Goal: Contribute content: Contribute content

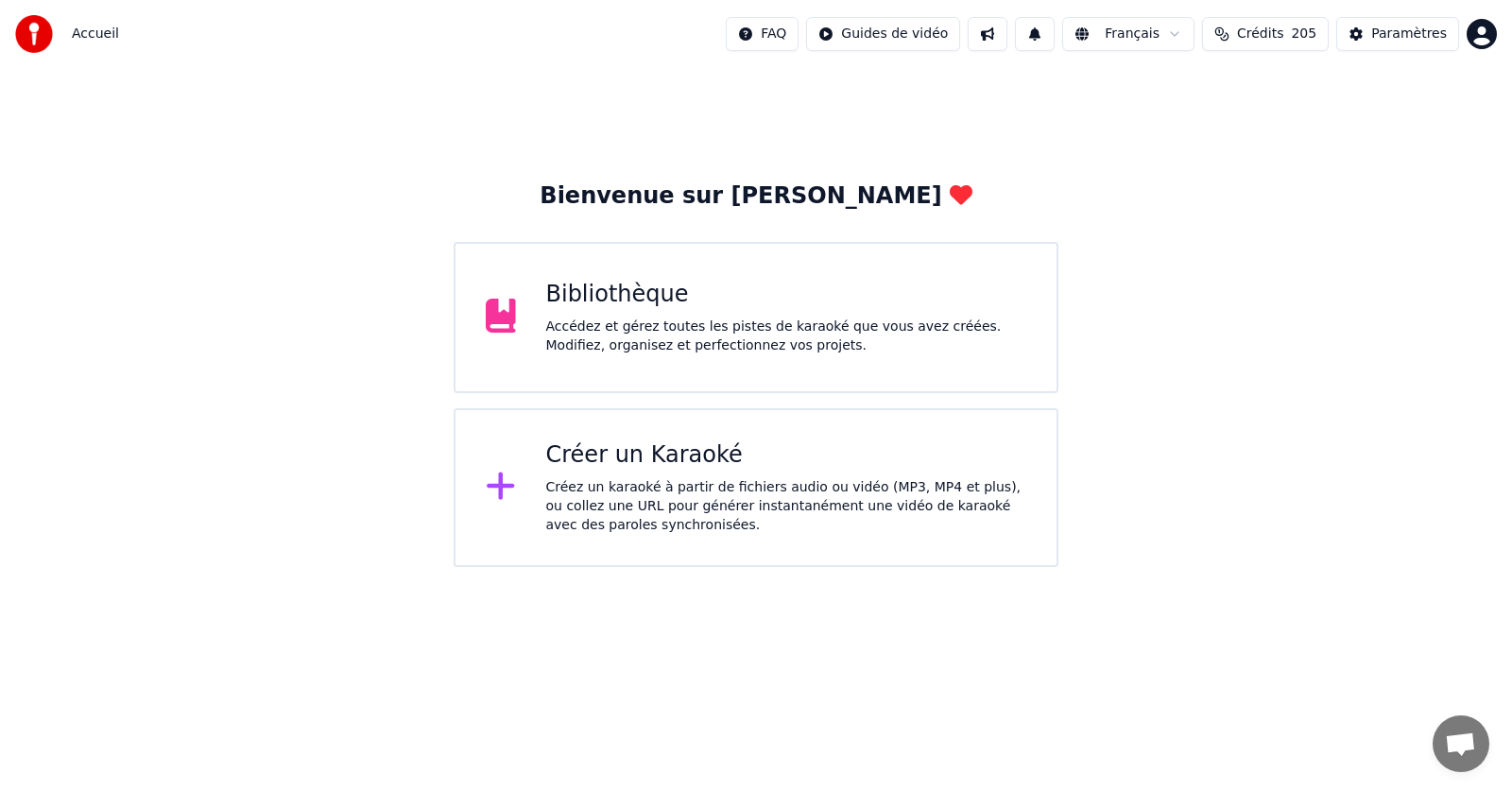
click at [756, 306] on div "Bibliothèque" at bounding box center [787, 295] width 481 height 31
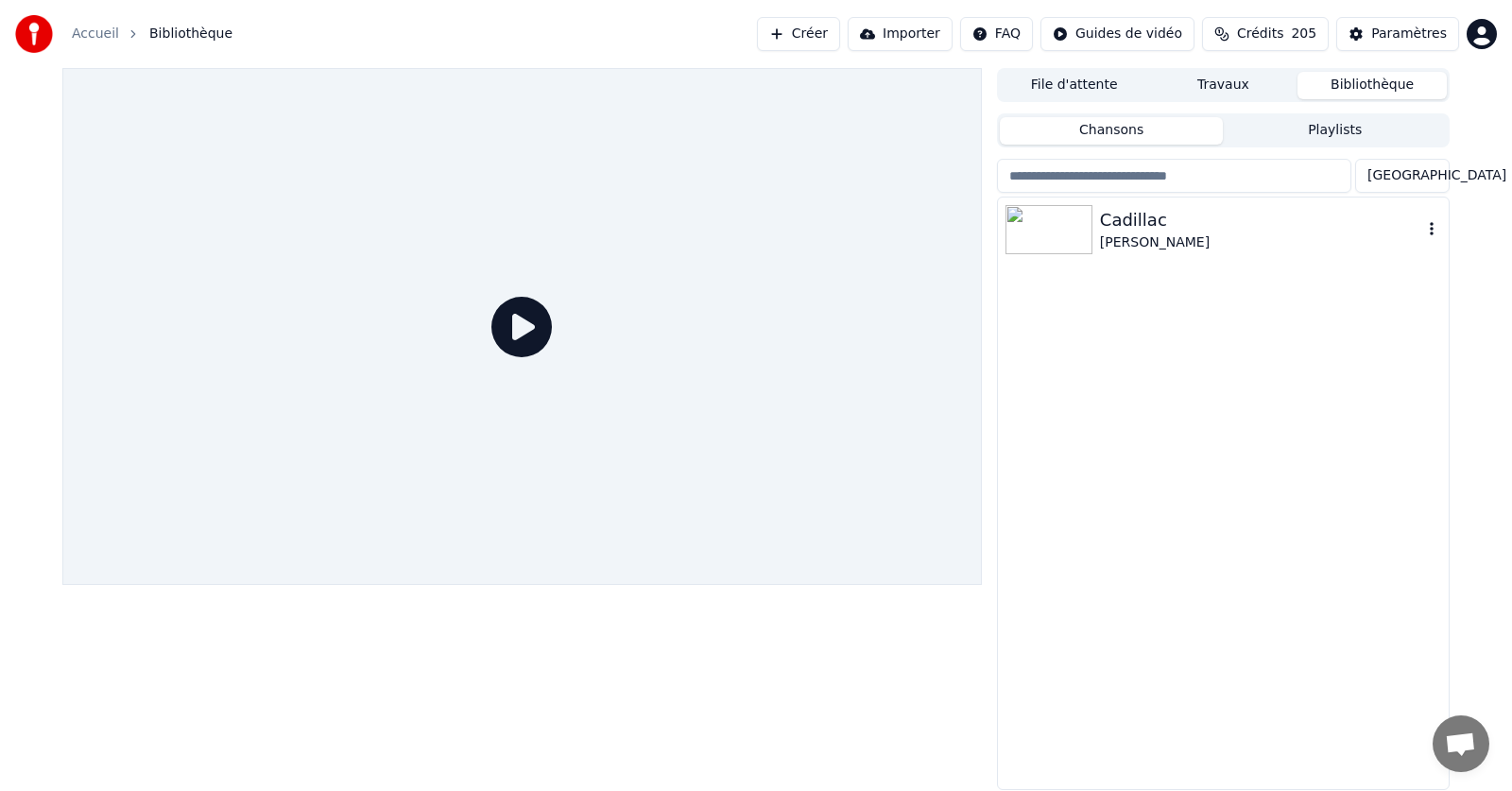
click at [1432, 224] on icon "button" at bounding box center [1432, 229] width 4 height 13
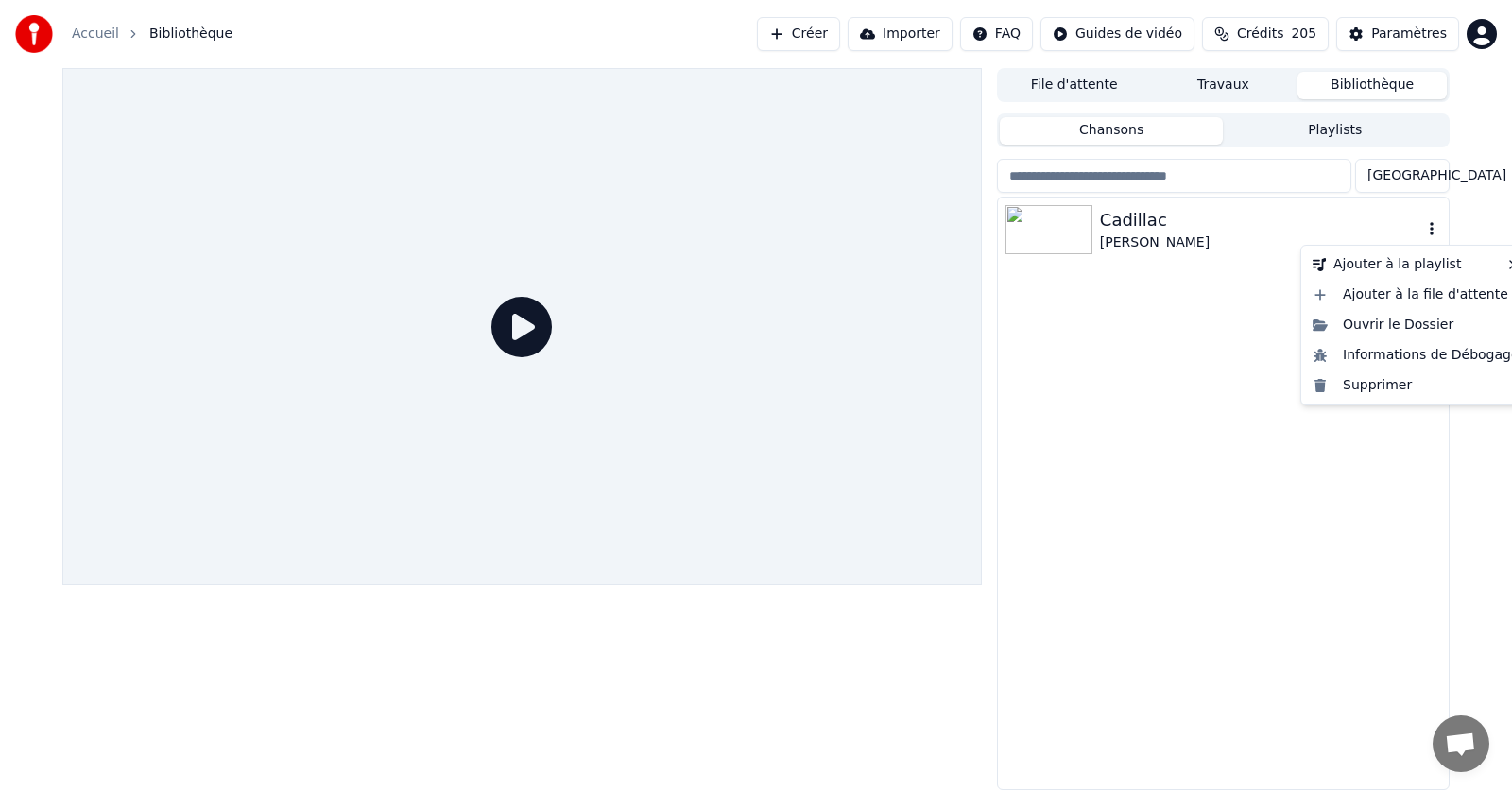
click at [1433, 234] on icon "button" at bounding box center [1432, 229] width 4 height 13
click at [1380, 384] on div "Supprimer" at bounding box center [1416, 385] width 222 height 31
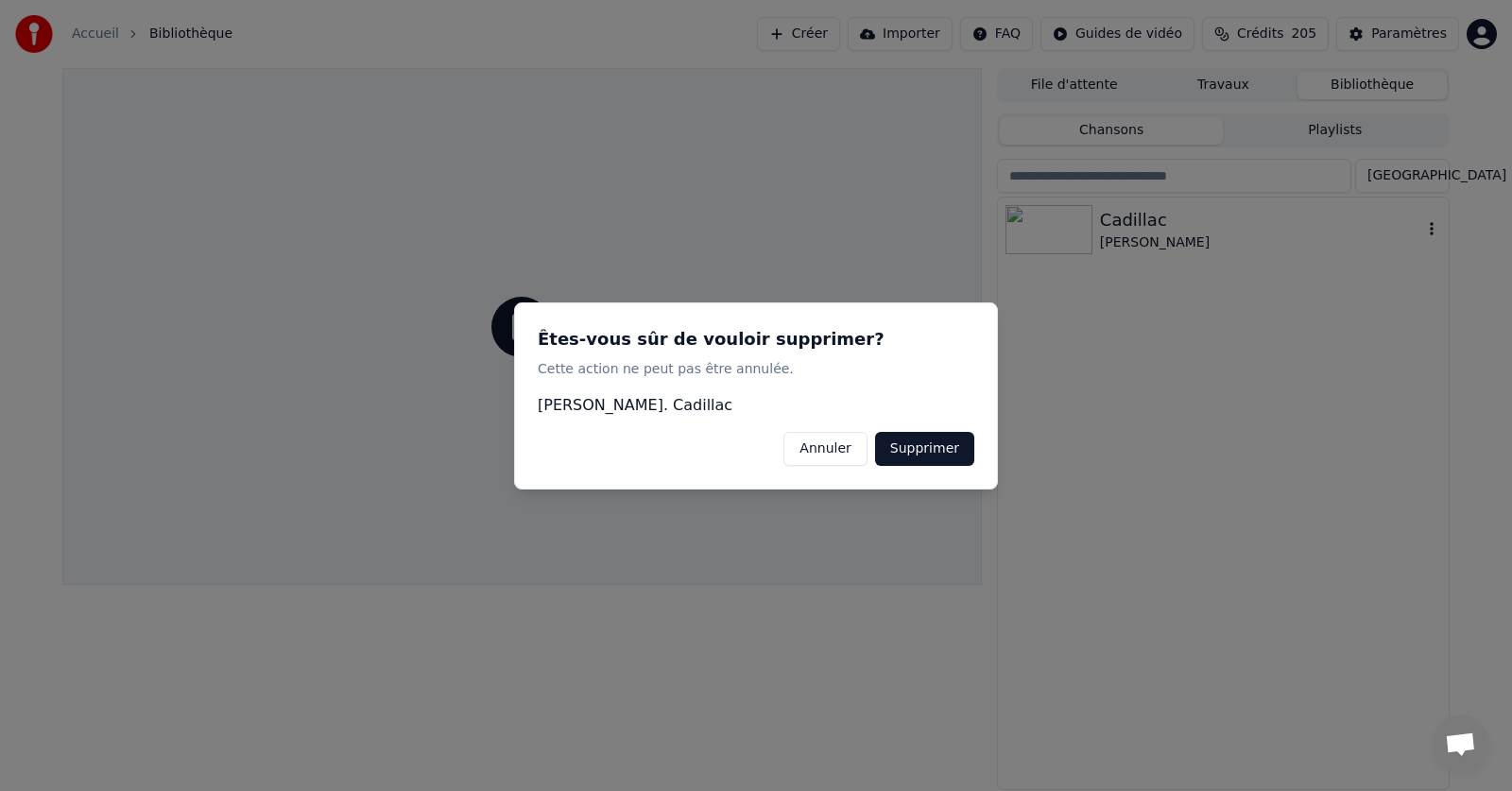
click at [920, 443] on button "Supprimer" at bounding box center [925, 448] width 100 height 34
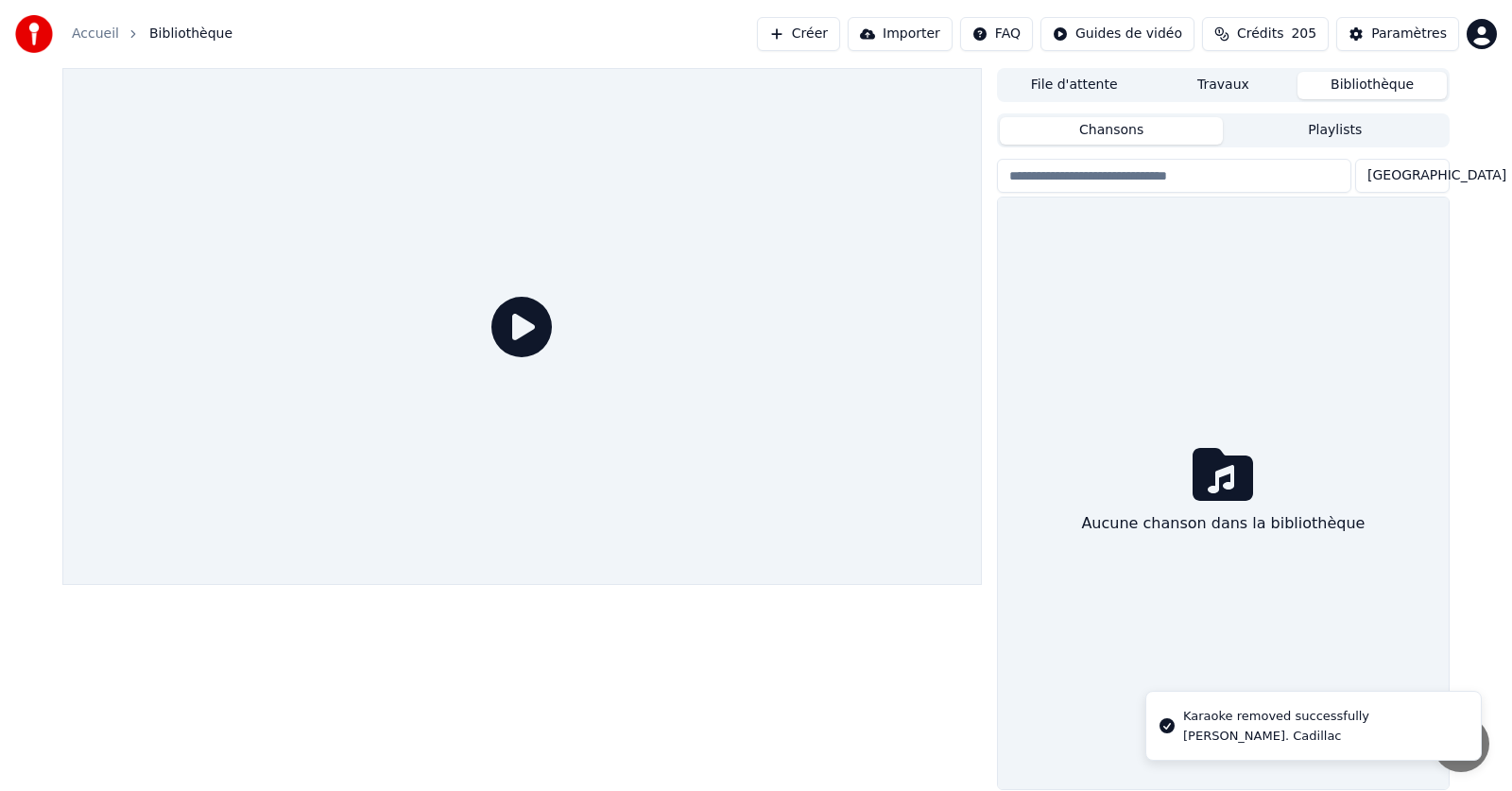
click at [105, 41] on link "Accueil" at bounding box center [95, 35] width 47 height 19
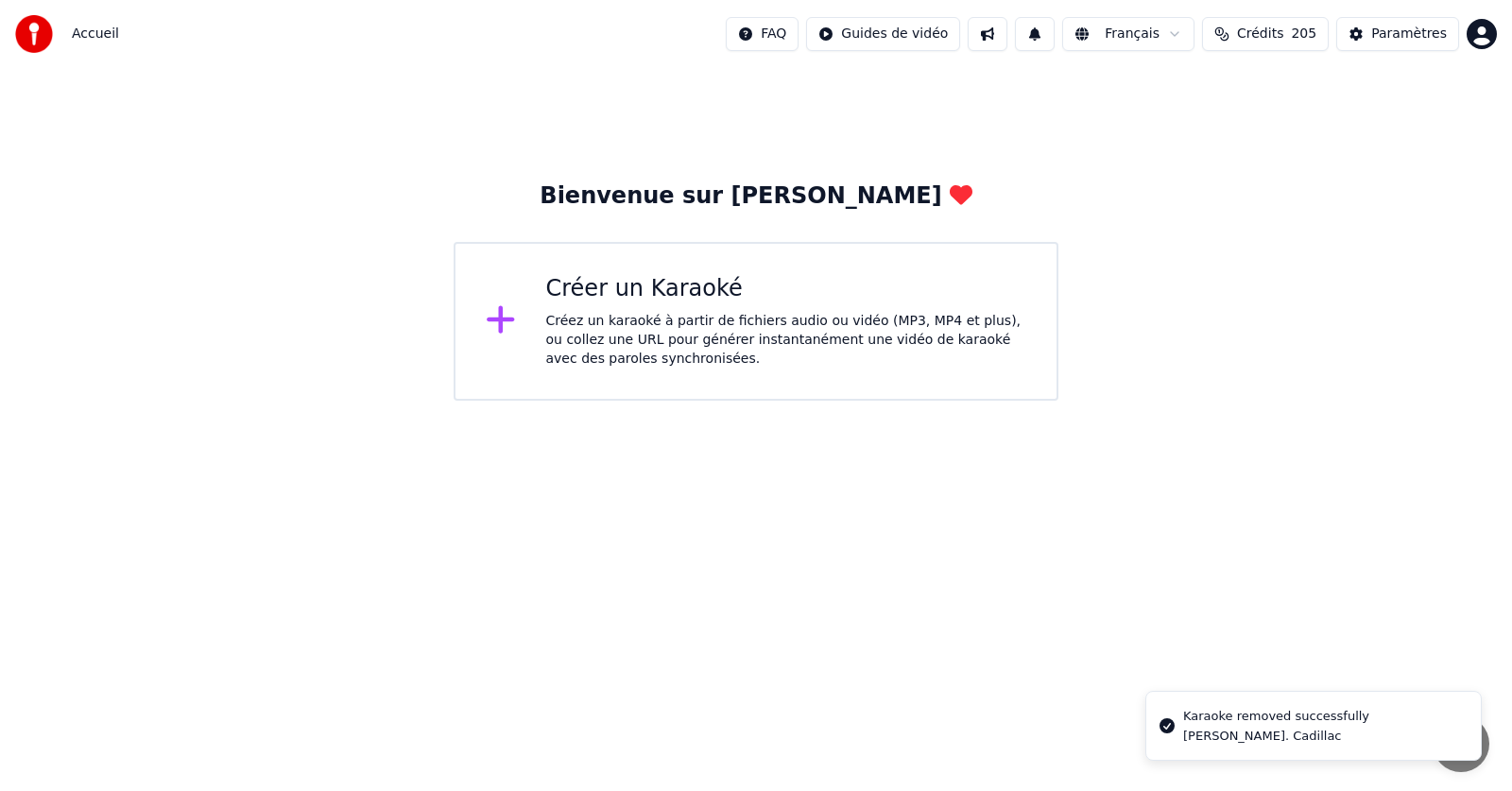
click at [670, 326] on div "Créez un karaoké à partir de fichiers audio ou vidéo (MP3, MP4 et plus), ou col…" at bounding box center [787, 339] width 481 height 57
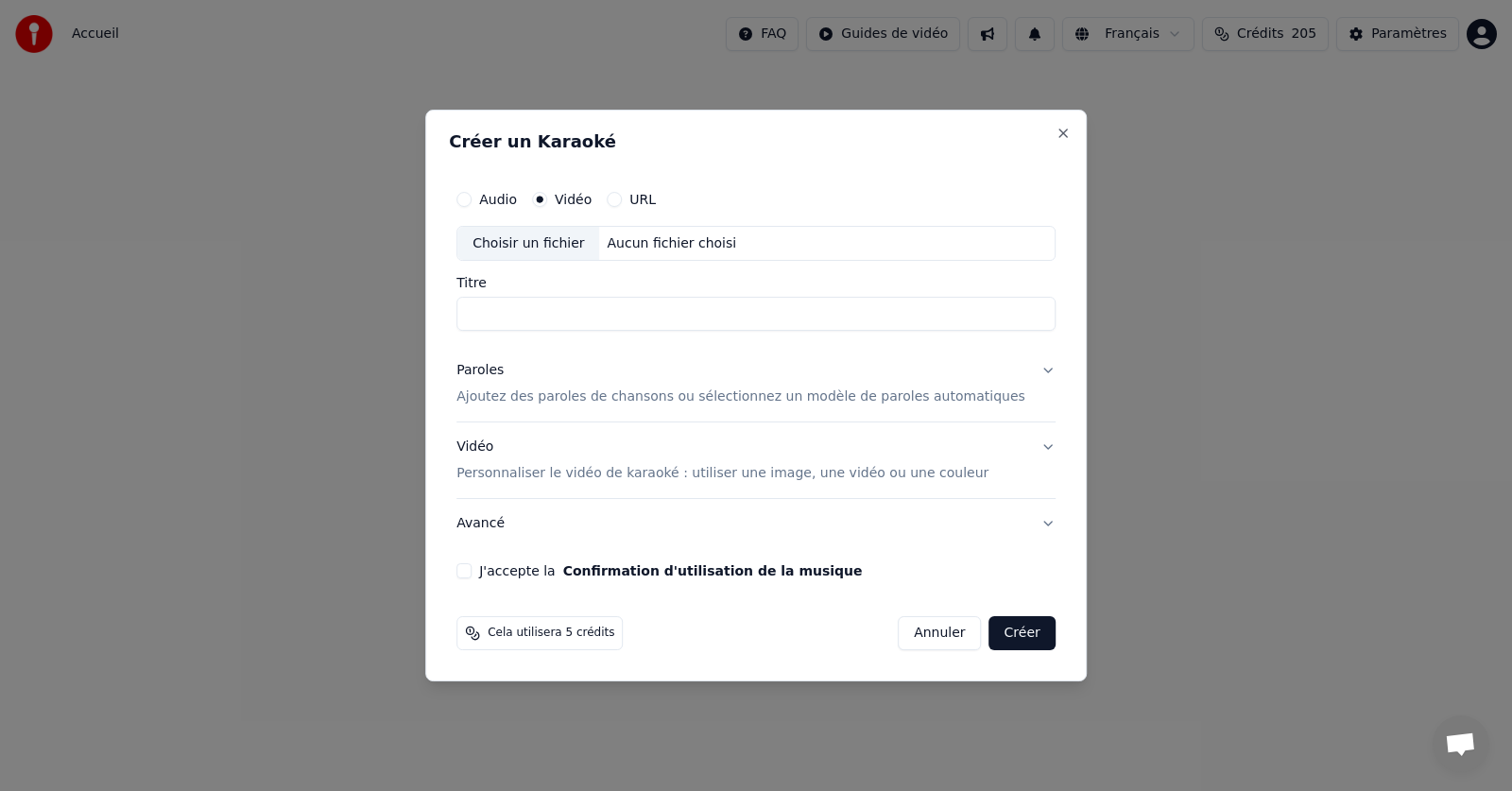
click at [622, 201] on button "URL" at bounding box center [615, 199] width 15 height 15
click at [796, 241] on input "text" at bounding box center [756, 244] width 599 height 37
click at [1018, 244] on button "button" at bounding box center [1036, 242] width 37 height 34
type input "**********"
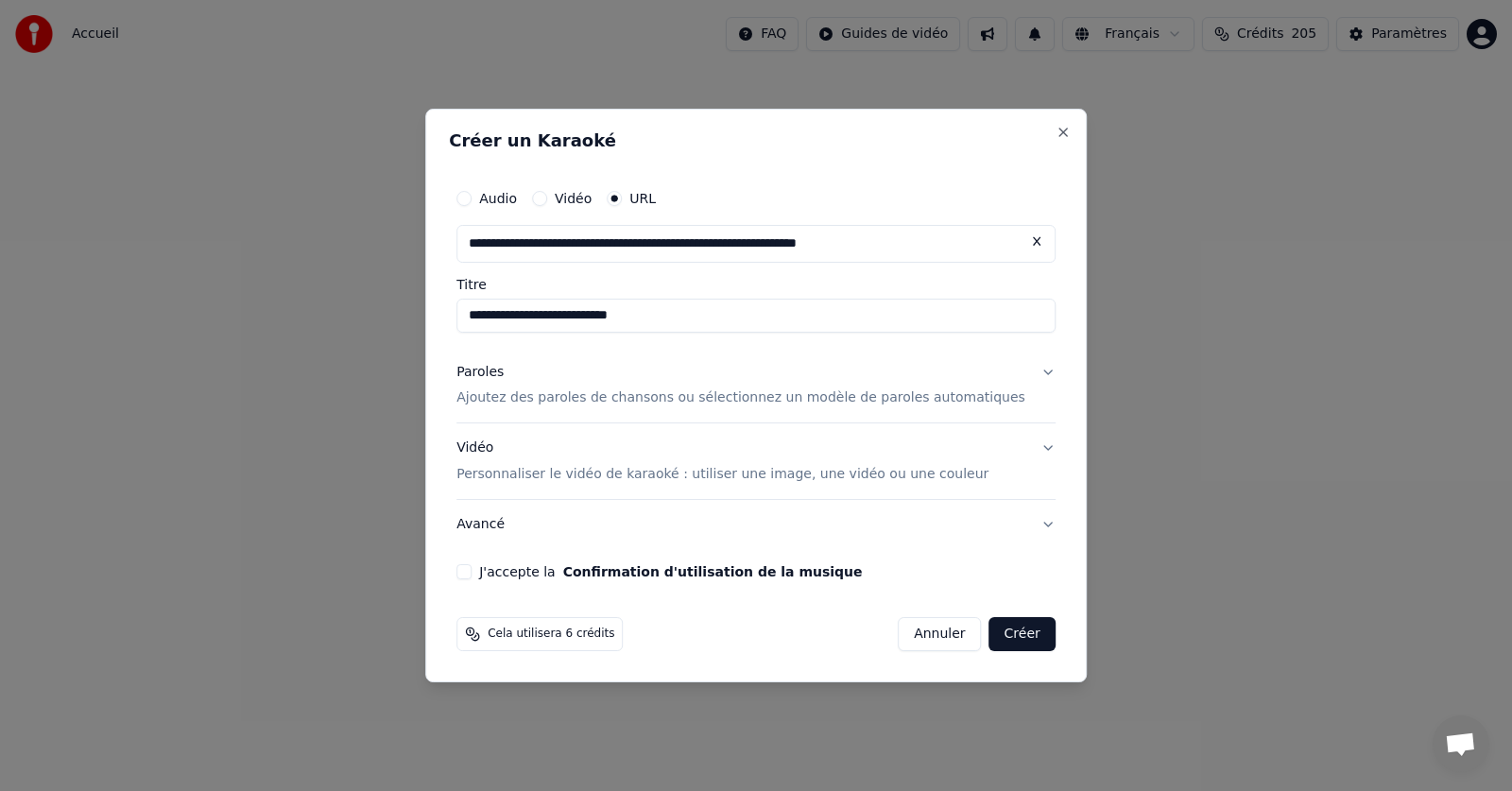
click at [538, 408] on button "Paroles Ajoutez des paroles de chansons ou sélectionnez un modèle de paroles au…" at bounding box center [756, 385] width 599 height 76
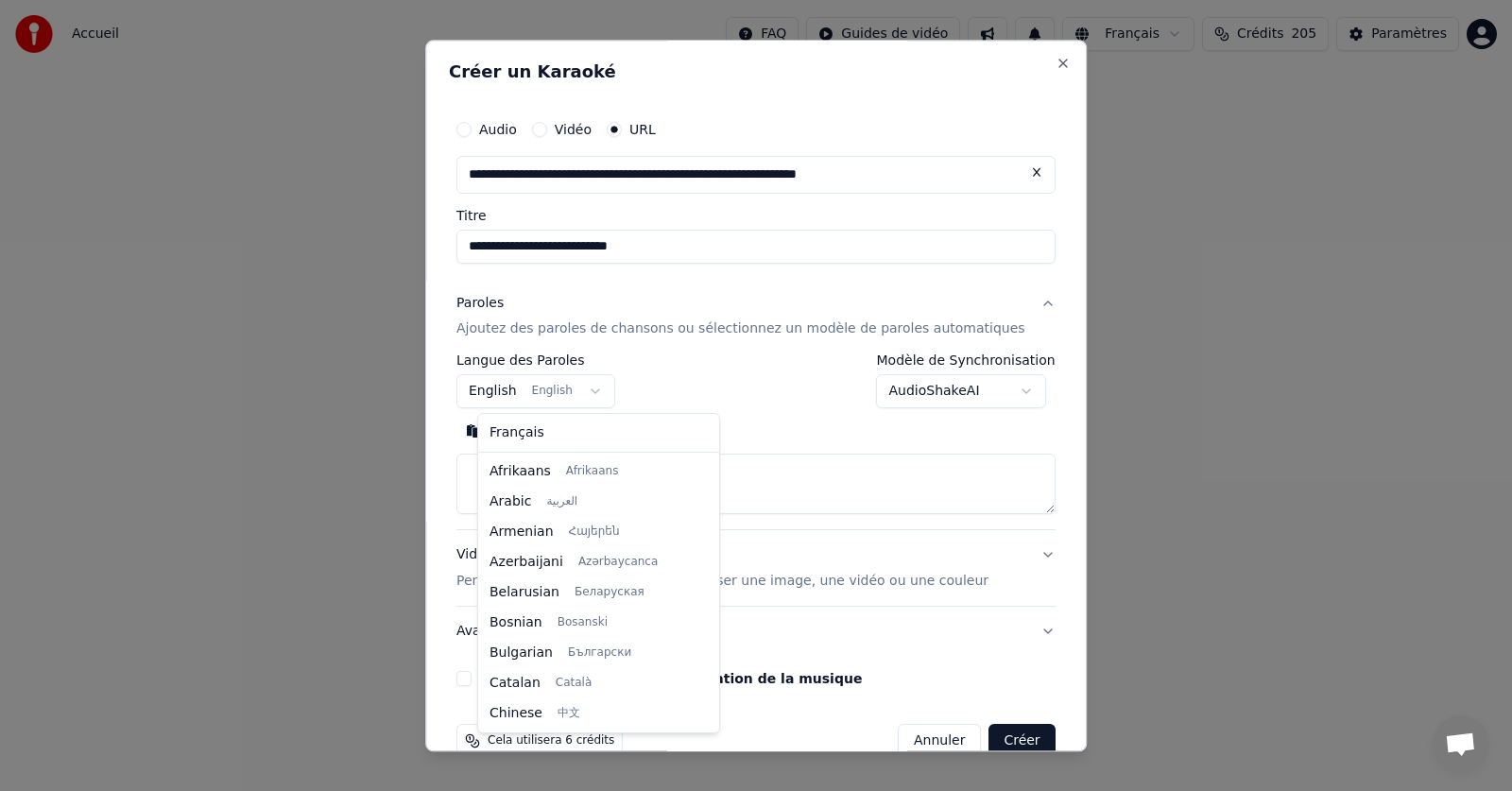
click at [606, 394] on body "**********" at bounding box center [756, 200] width 1512 height 401
select select "**"
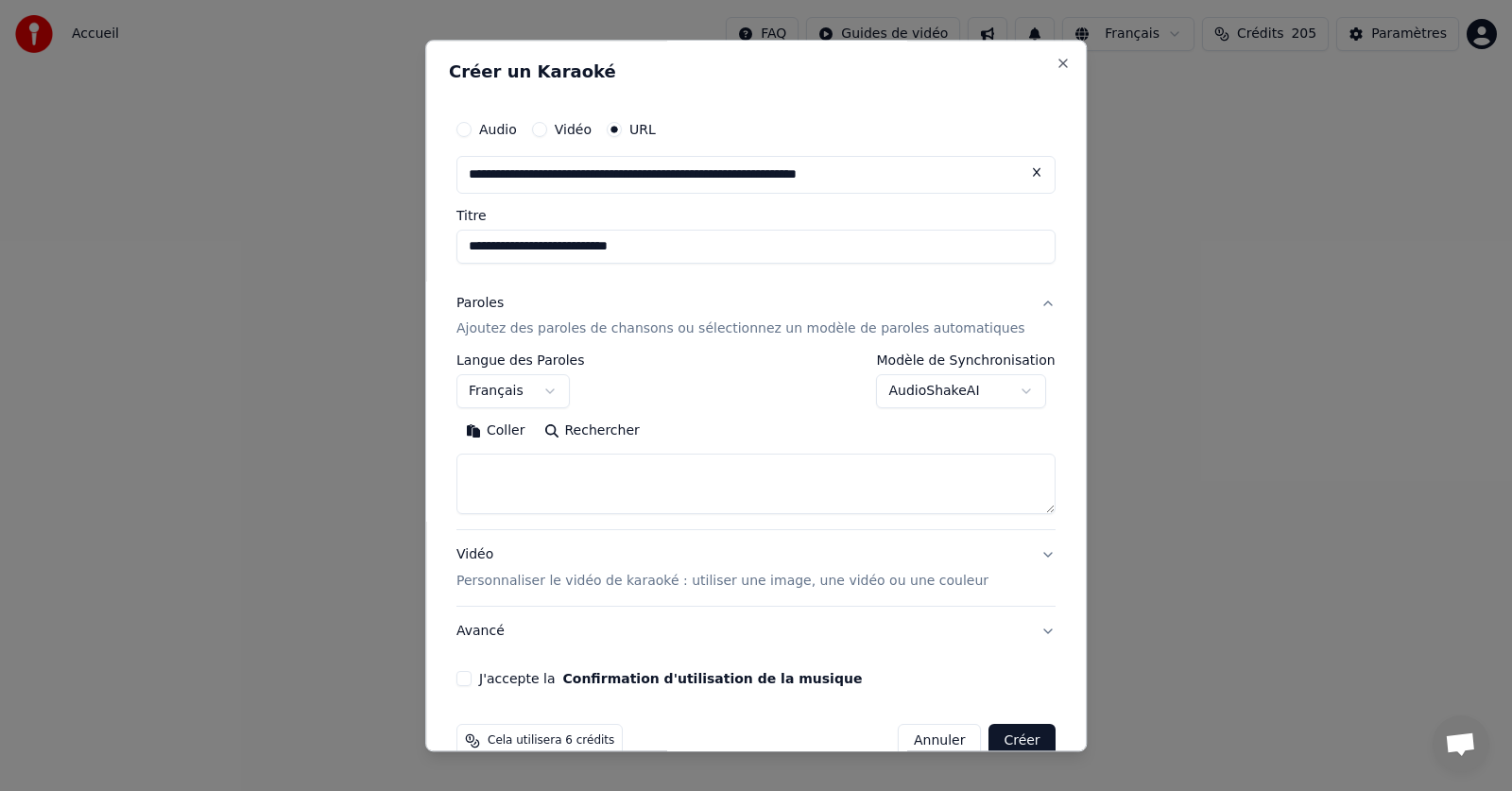
click at [524, 429] on button "Coller" at bounding box center [496, 432] width 79 height 31
click at [472, 680] on button "J'accepte la Confirmation d'utilisation de la musique" at bounding box center [464, 680] width 15 height 15
click at [992, 737] on button "Créer" at bounding box center [1022, 741] width 66 height 34
type textarea "**********"
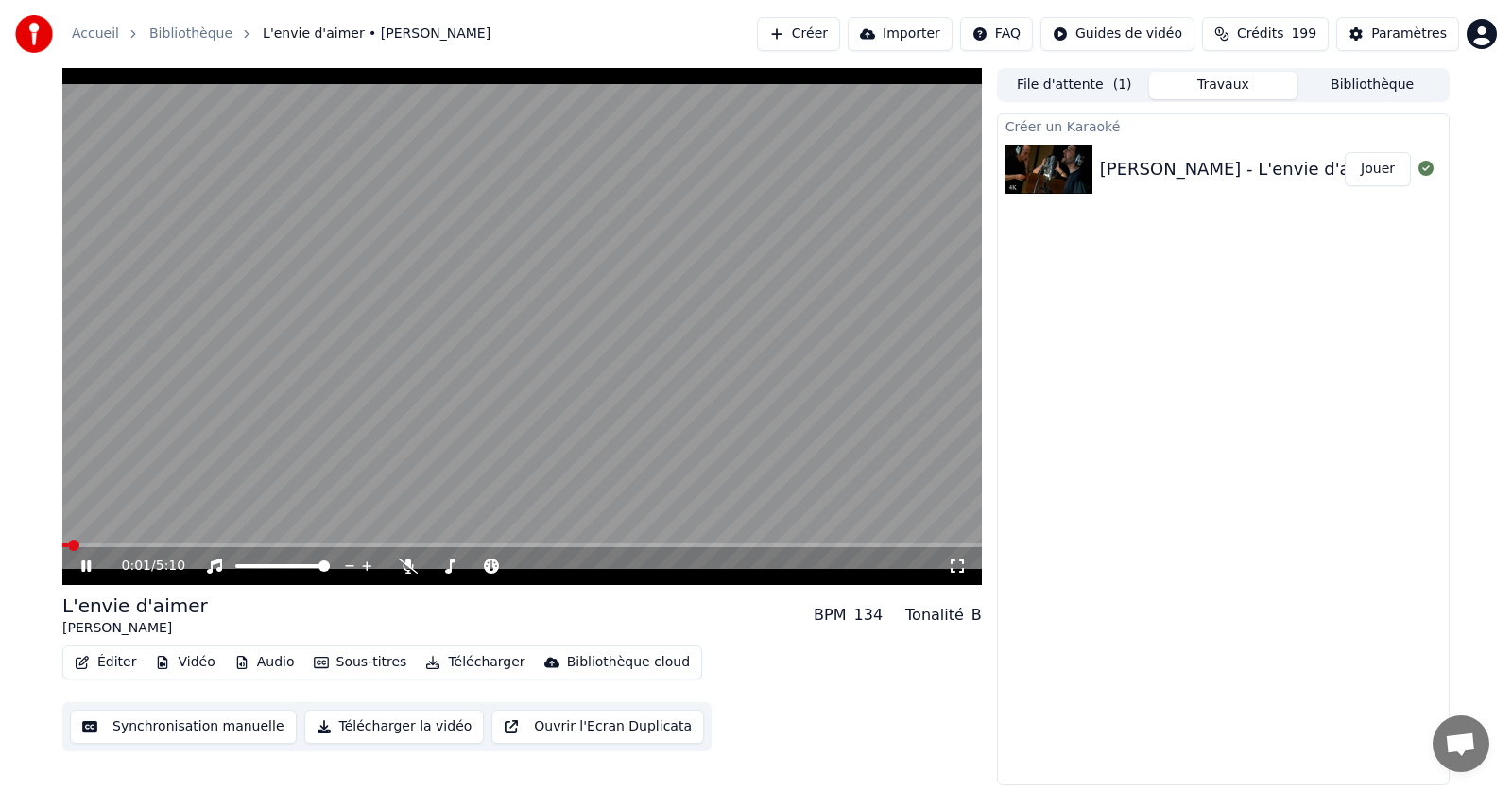
click at [91, 565] on icon at bounding box center [86, 567] width 10 height 12
click at [412, 570] on icon at bounding box center [408, 567] width 19 height 15
click at [79, 567] on icon at bounding box center [100, 567] width 44 height 15
click at [82, 570] on icon at bounding box center [86, 567] width 12 height 13
click at [96, 558] on div "1:33 / 5:10" at bounding box center [522, 567] width 904 height 19
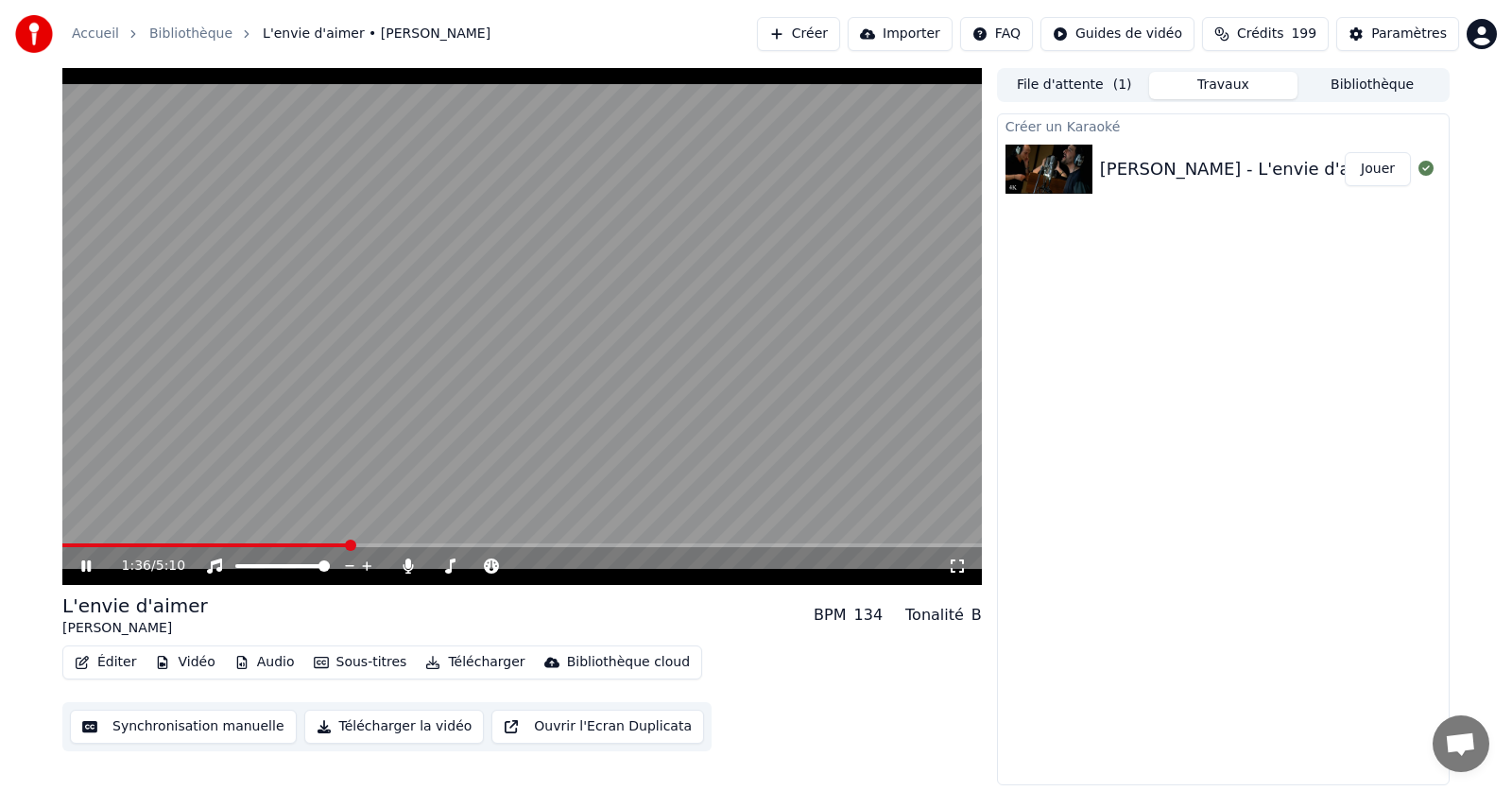
click at [87, 559] on icon at bounding box center [100, 567] width 44 height 15
click at [289, 541] on span at bounding box center [294, 546] width 12 height 12
click at [281, 541] on span at bounding box center [285, 546] width 12 height 12
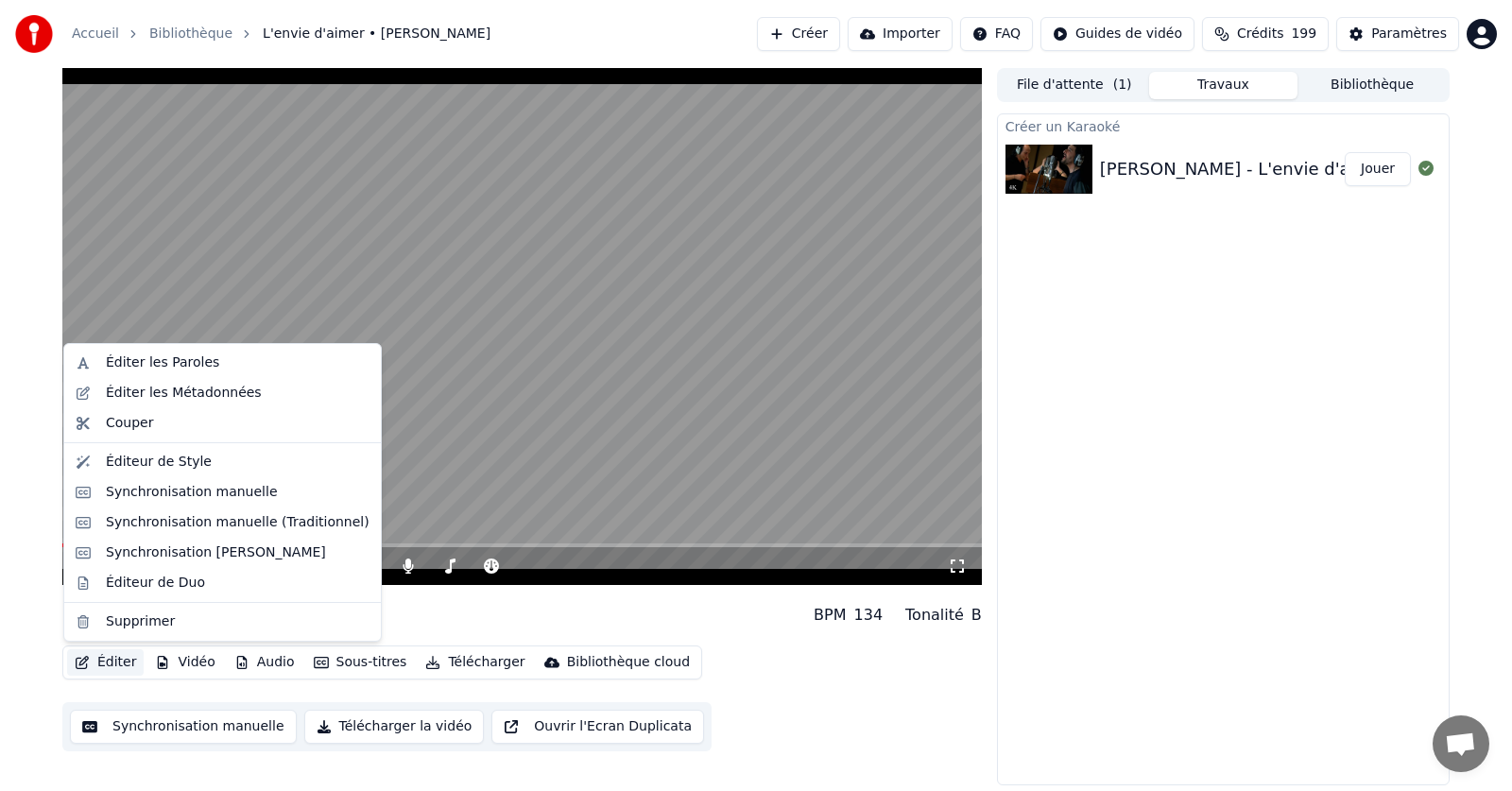
click at [115, 663] on button "Éditer" at bounding box center [105, 663] width 77 height 27
click at [165, 362] on div "Éditer les Paroles" at bounding box center [162, 363] width 113 height 19
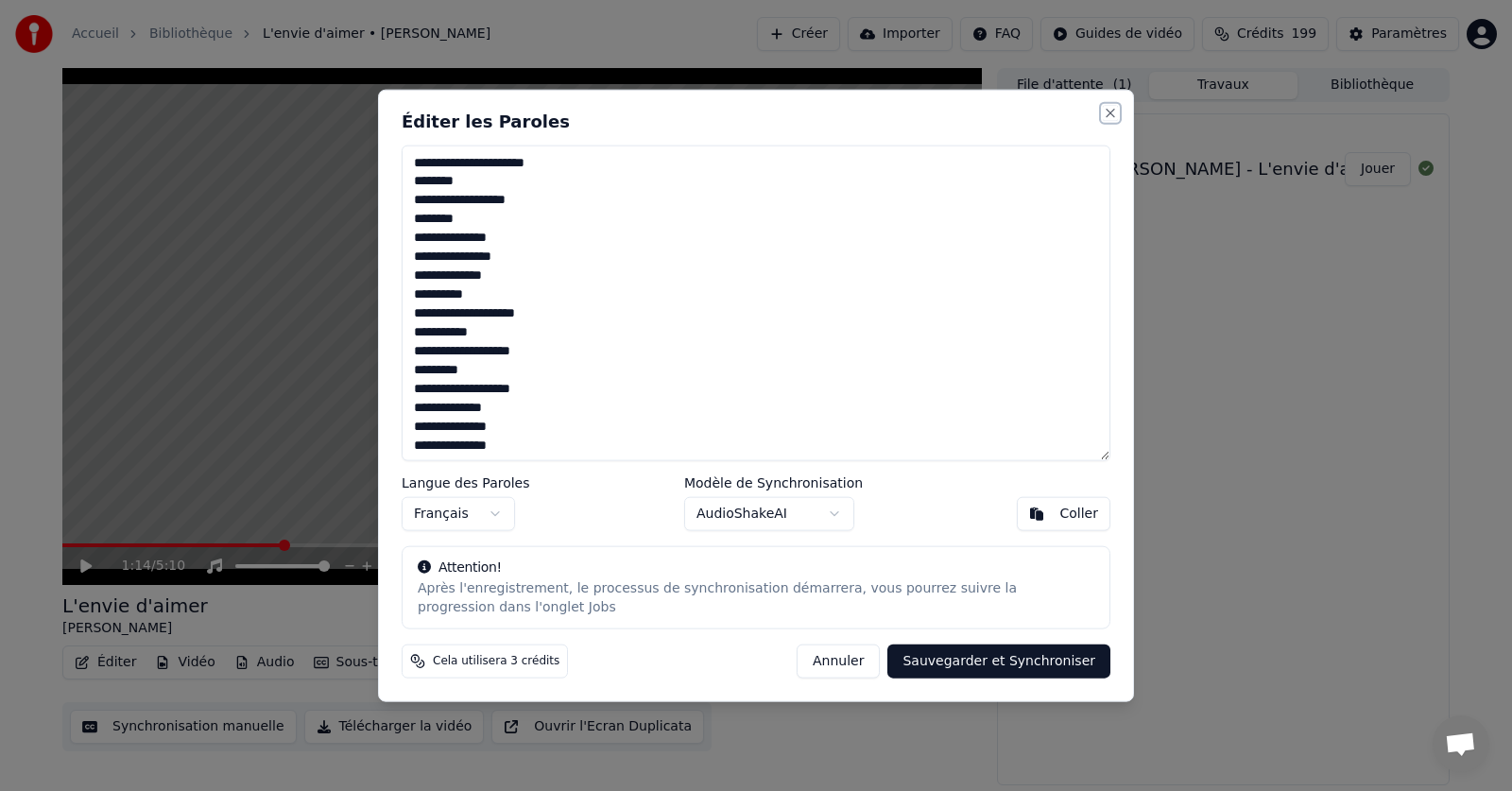
click at [1107, 112] on button "Close" at bounding box center [1110, 112] width 15 height 15
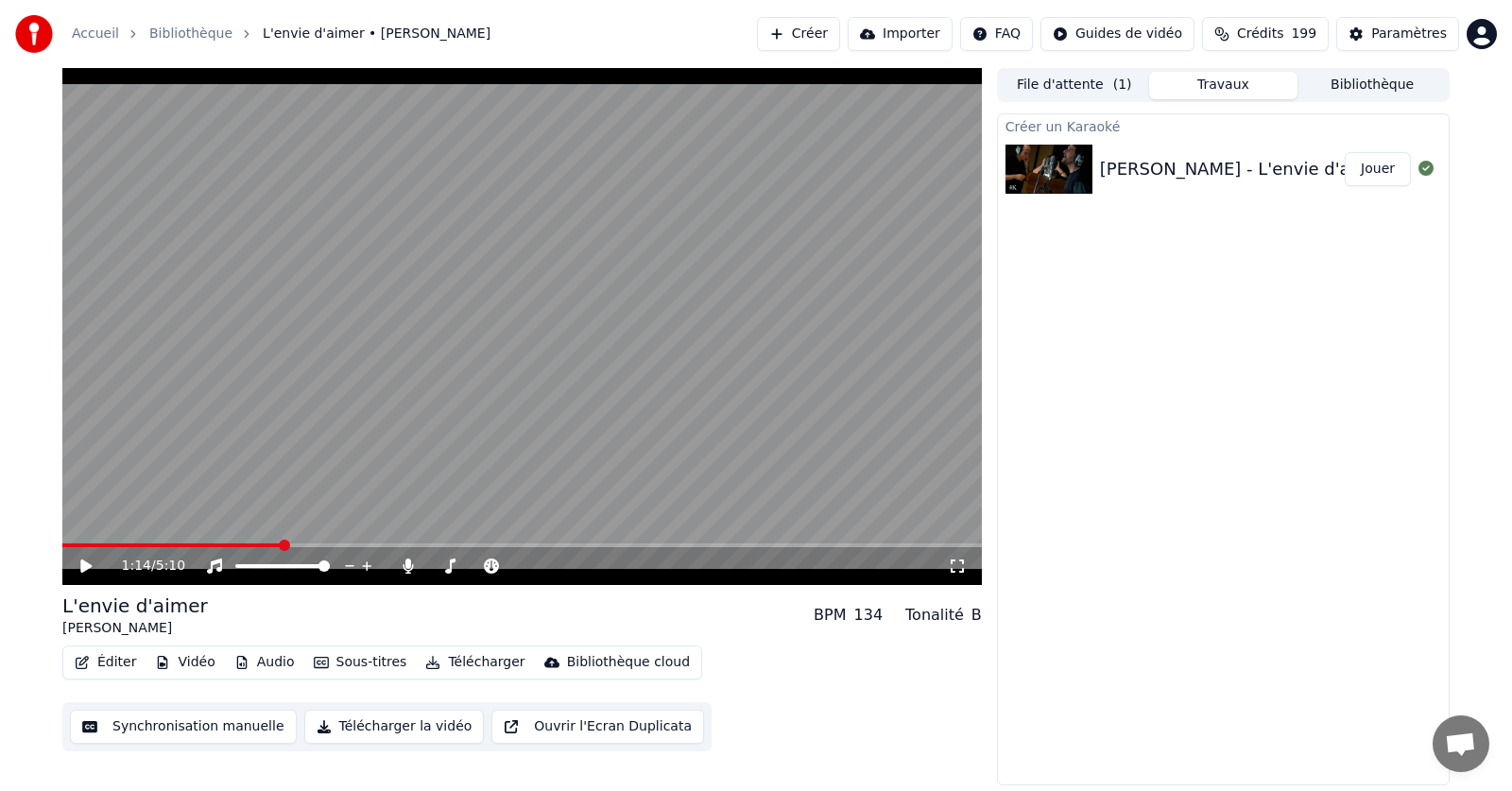
click at [258, 540] on video at bounding box center [522, 326] width 919 height 517
drag, startPoint x: 291, startPoint y: 539, endPoint x: 244, endPoint y: 540, distance: 47.0
click at [244, 540] on video at bounding box center [522, 326] width 919 height 517
click at [244, 545] on span at bounding box center [246, 546] width 12 height 12
click at [91, 567] on icon at bounding box center [86, 567] width 12 height 13
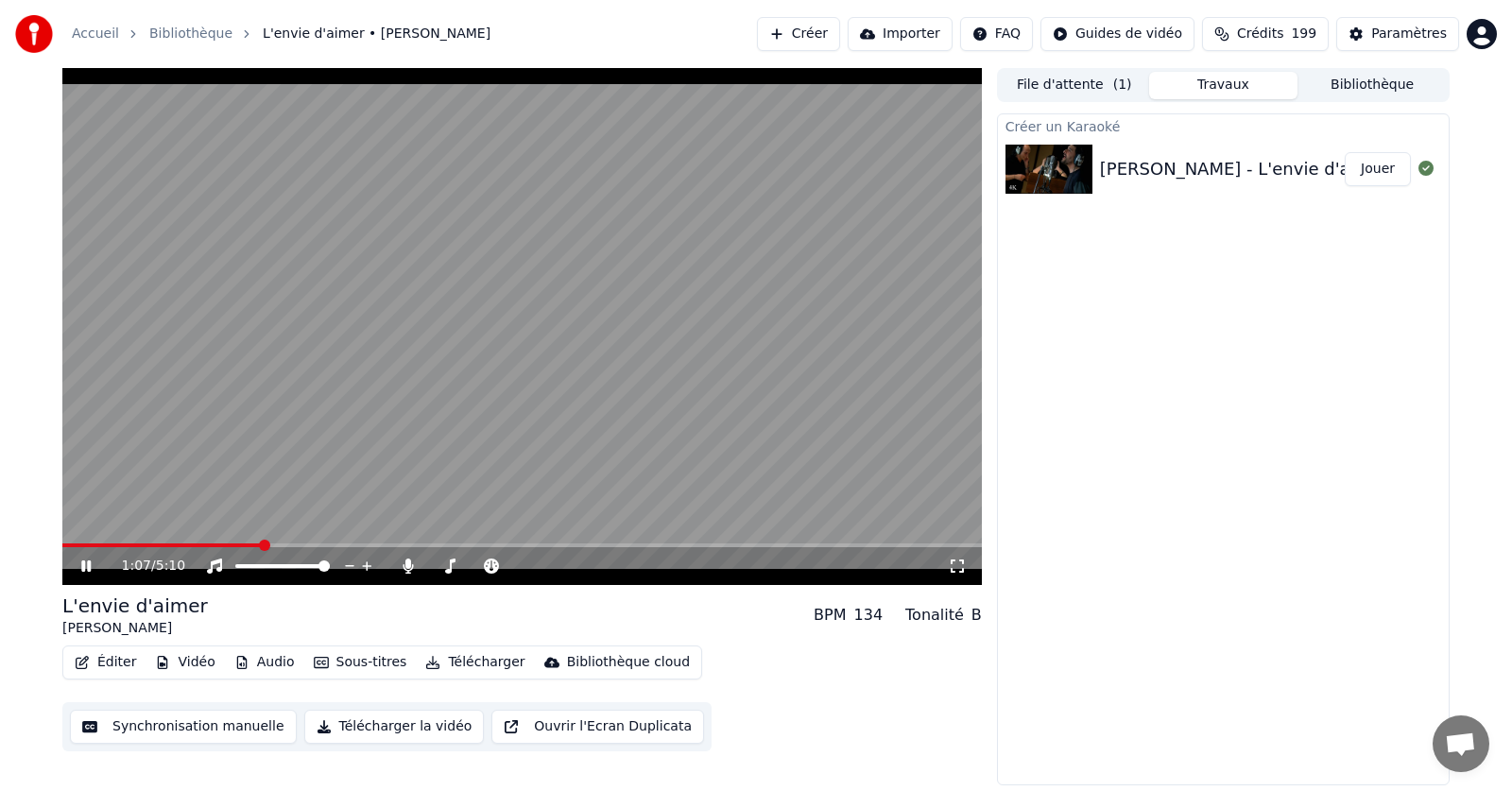
click at [91, 565] on icon at bounding box center [86, 567] width 10 height 12
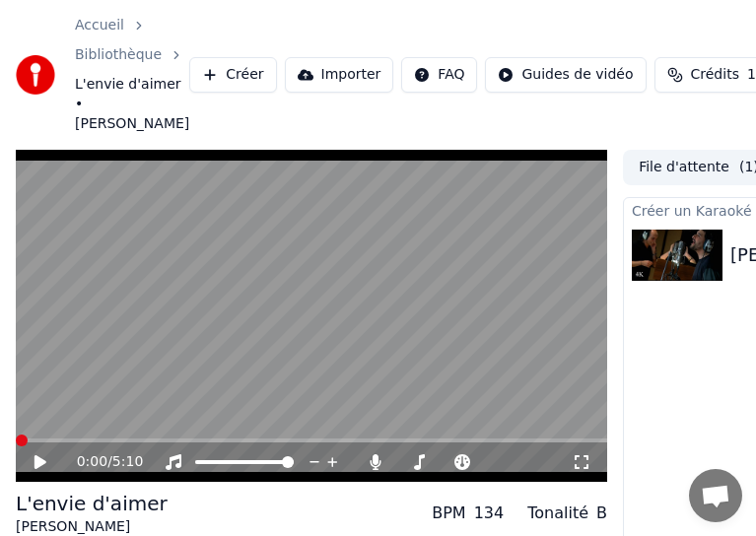
click at [16, 435] on span at bounding box center [22, 441] width 12 height 12
click at [35, 455] on icon at bounding box center [41, 462] width 12 height 14
click at [38, 456] on icon at bounding box center [40, 462] width 10 height 12
click at [43, 455] on icon at bounding box center [41, 462] width 12 height 14
click at [35, 456] on icon at bounding box center [40, 462] width 10 height 12
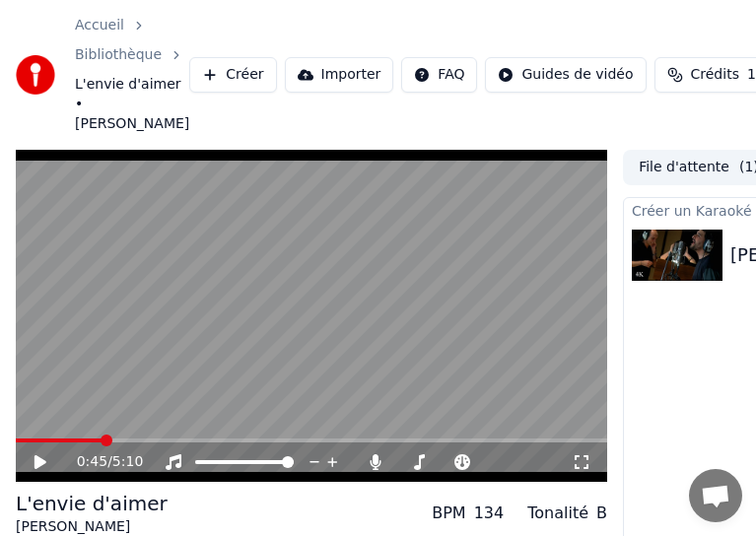
click at [35, 455] on icon at bounding box center [41, 462] width 12 height 14
click at [35, 456] on icon at bounding box center [40, 462] width 10 height 12
click at [156, 435] on span at bounding box center [160, 441] width 12 height 12
click at [124, 439] on span at bounding box center [70, 441] width 108 height 4
click at [38, 456] on div "0:57 / 5:10" at bounding box center [311, 462] width 591 height 39
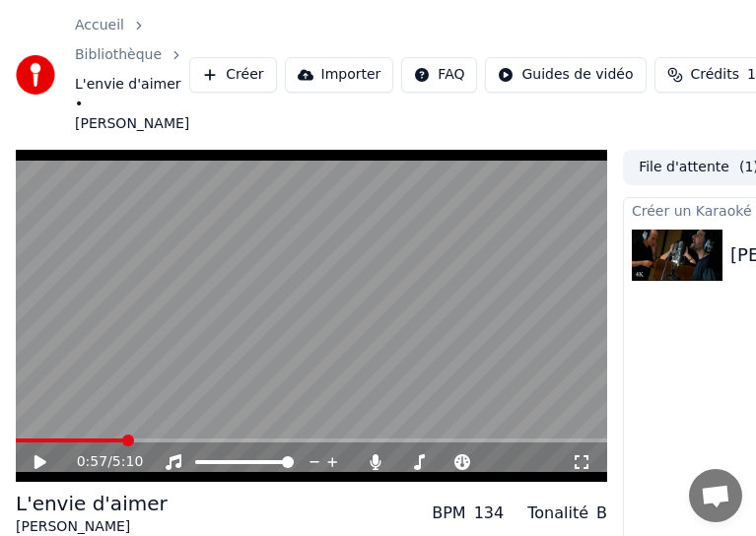
click at [37, 455] on icon at bounding box center [41, 462] width 12 height 14
click at [37, 456] on icon at bounding box center [40, 462] width 10 height 12
click at [39, 455] on icon at bounding box center [41, 462] width 12 height 14
click at [39, 454] on icon at bounding box center [54, 462] width 45 height 16
click at [102, 435] on span at bounding box center [106, 441] width 12 height 12
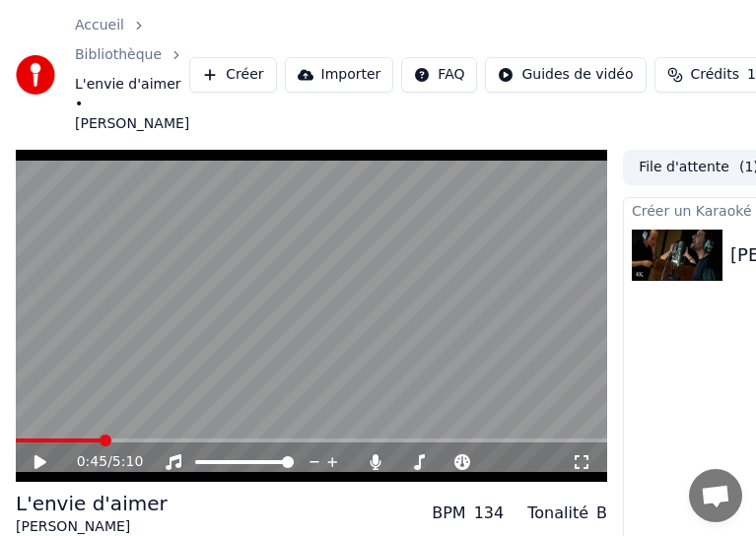
click at [36, 455] on icon at bounding box center [41, 462] width 12 height 14
click at [36, 456] on icon at bounding box center [40, 462] width 10 height 12
click at [144, 435] on span at bounding box center [149, 441] width 12 height 12
drag, startPoint x: 135, startPoint y: 425, endPoint x: 123, endPoint y: 429, distance: 12.5
click at [123, 443] on div "1:07 / 5:10" at bounding box center [311, 462] width 591 height 39
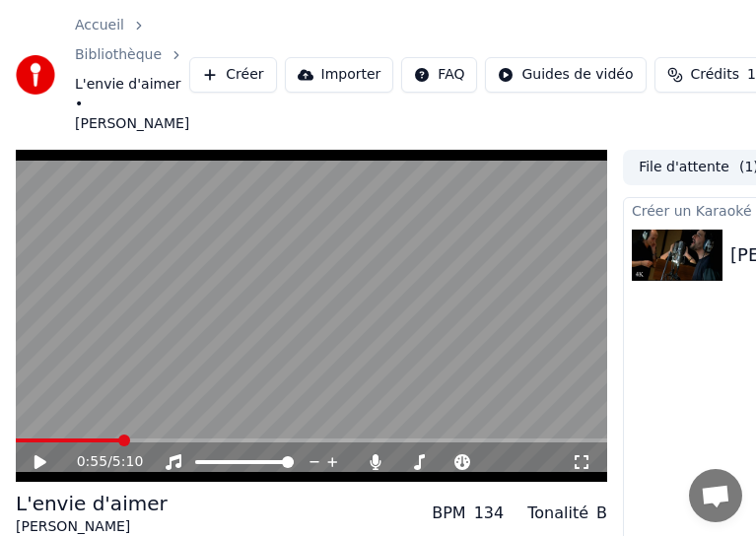
click at [120, 435] on span at bounding box center [124, 441] width 12 height 12
click at [43, 454] on icon at bounding box center [54, 462] width 45 height 16
click at [43, 456] on icon at bounding box center [40, 462] width 10 height 12
click at [133, 435] on span at bounding box center [139, 441] width 12 height 12
click at [35, 455] on icon at bounding box center [41, 462] width 12 height 14
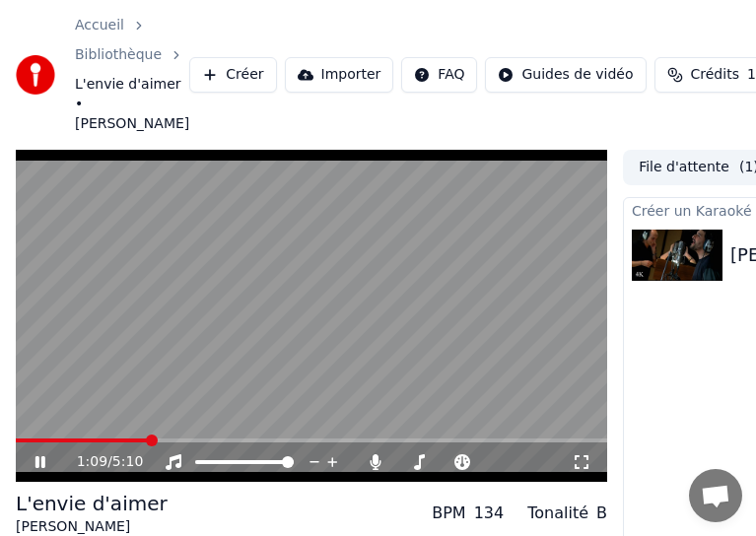
click at [37, 456] on icon at bounding box center [40, 462] width 10 height 12
click at [37, 455] on icon at bounding box center [41, 462] width 12 height 14
click at [36, 456] on icon at bounding box center [40, 462] width 10 height 12
click at [42, 455] on icon at bounding box center [41, 462] width 12 height 14
click at [38, 456] on icon at bounding box center [40, 462] width 10 height 12
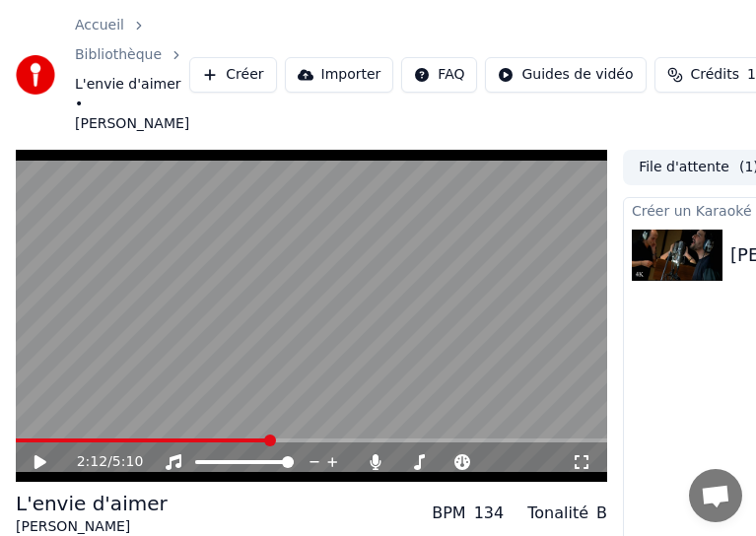
click at [40, 455] on icon at bounding box center [41, 462] width 12 height 14
click at [40, 454] on icon at bounding box center [54, 462] width 45 height 16
click at [38, 455] on icon at bounding box center [41, 462] width 12 height 14
click at [38, 456] on icon at bounding box center [40, 462] width 10 height 12
click at [38, 455] on icon at bounding box center [41, 462] width 12 height 14
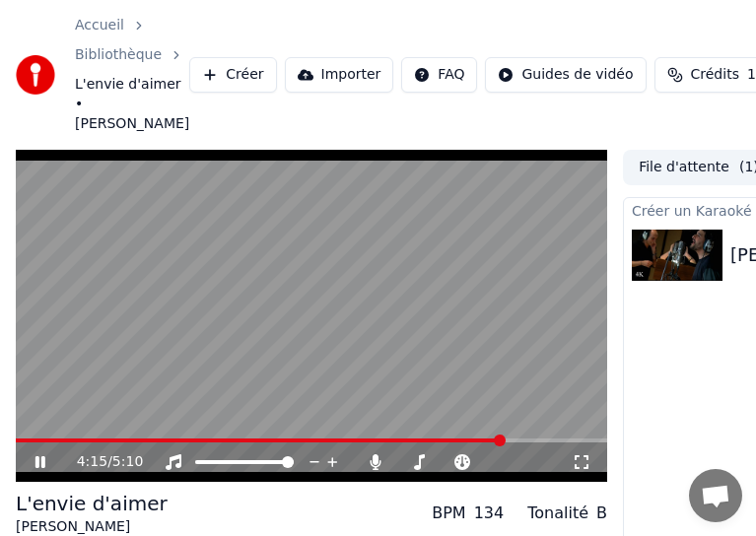
click at [38, 456] on icon at bounding box center [40, 462] width 10 height 12
click at [39, 455] on icon at bounding box center [41, 462] width 12 height 14
click at [39, 454] on icon at bounding box center [54, 462] width 45 height 16
click at [35, 455] on icon at bounding box center [41, 462] width 12 height 14
click at [35, 456] on icon at bounding box center [40, 462] width 10 height 12
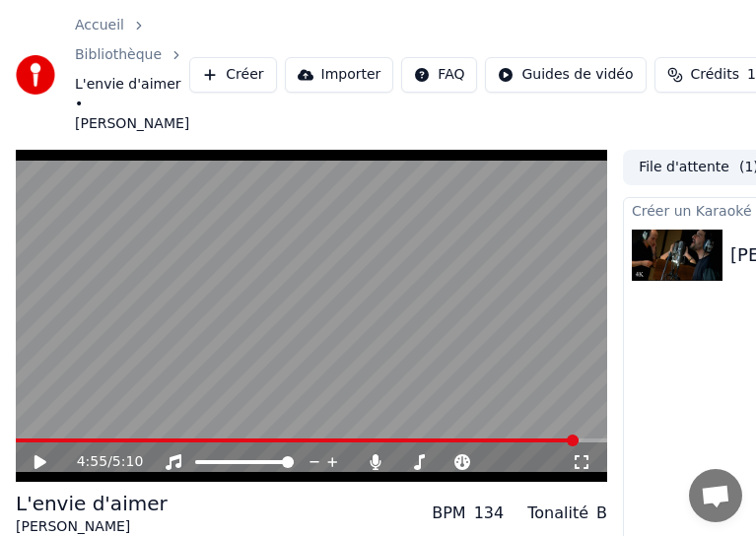
click at [38, 455] on icon at bounding box center [41, 462] width 12 height 14
click at [38, 456] on icon at bounding box center [40, 462] width 10 height 12
click at [25, 439] on span at bounding box center [305, 441] width 579 height 4
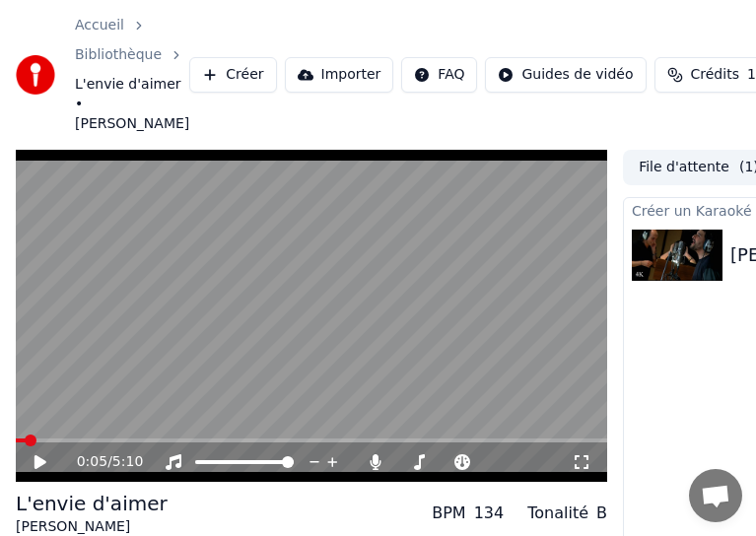
click at [34, 454] on icon at bounding box center [54, 462] width 45 height 16
click at [36, 456] on icon at bounding box center [40, 462] width 10 height 12
click at [164, 435] on span at bounding box center [166, 441] width 12 height 12
click at [162, 435] on span at bounding box center [166, 441] width 12 height 12
click at [133, 435] on span at bounding box center [138, 441] width 12 height 12
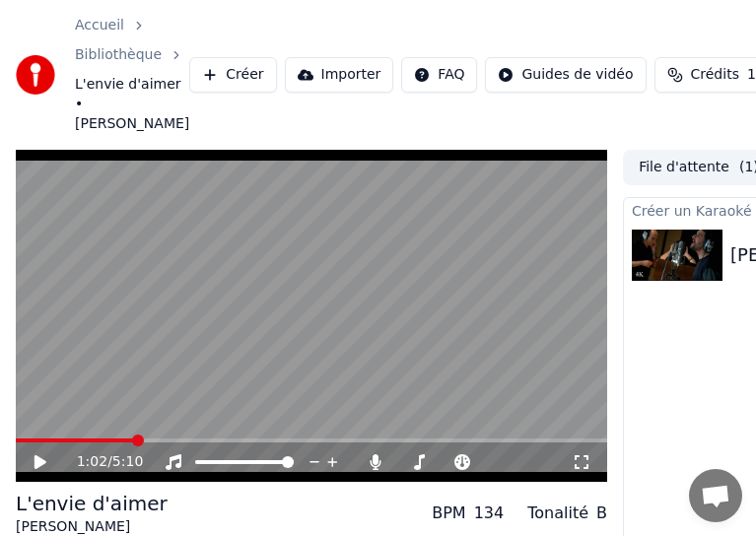
click at [38, 455] on icon at bounding box center [41, 462] width 12 height 14
click at [41, 456] on icon at bounding box center [40, 462] width 10 height 12
drag, startPoint x: 561, startPoint y: 0, endPoint x: 335, endPoint y: 36, distance: 228.7
click at [335, 36] on div "Accueil Bibliothèque L'envie d'aimer • [PERSON_NAME] Importer FAQ Guides de vid…" at bounding box center [378, 75] width 756 height 150
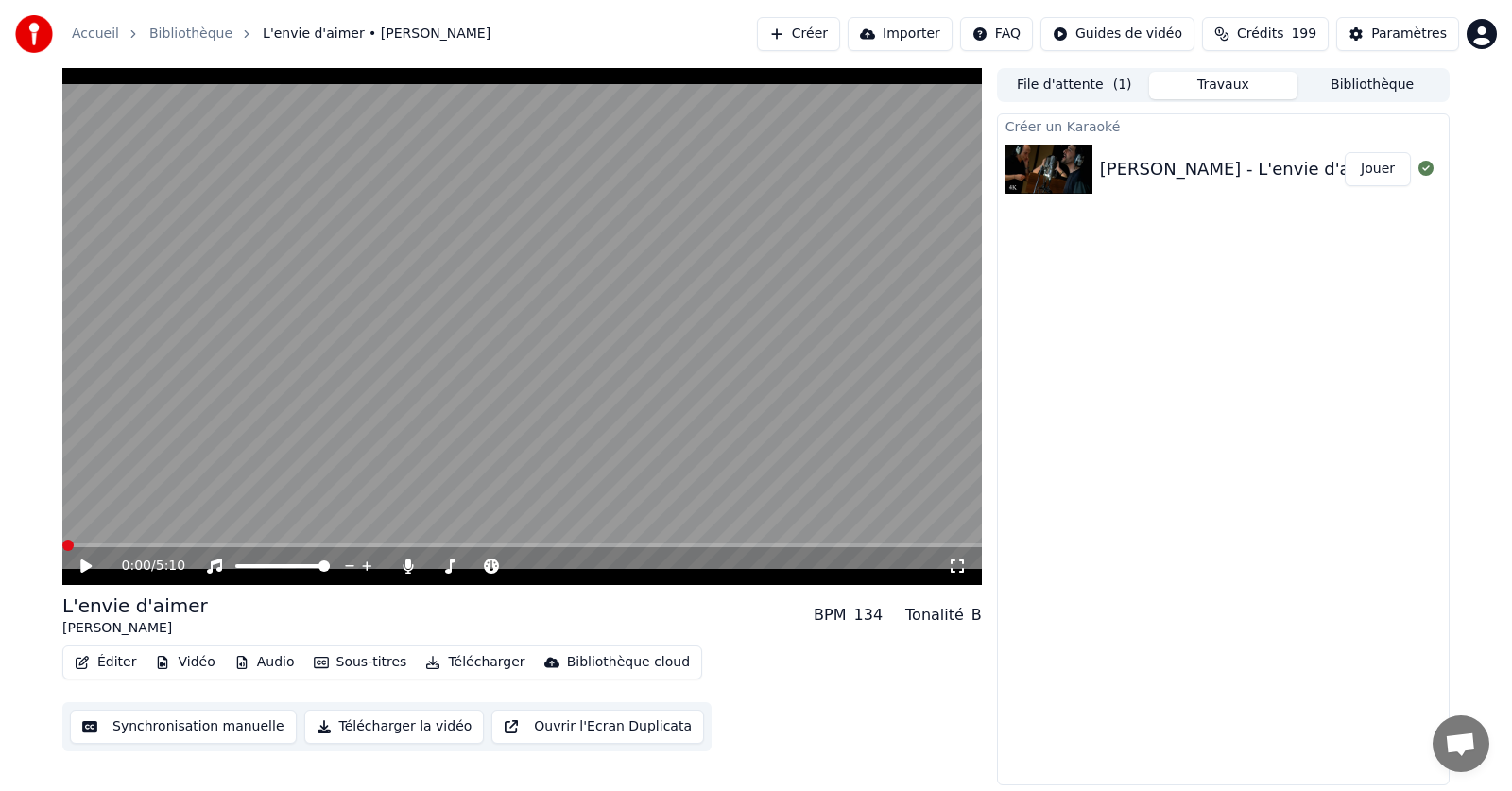
click at [63, 551] on span at bounding box center [68, 546] width 12 height 12
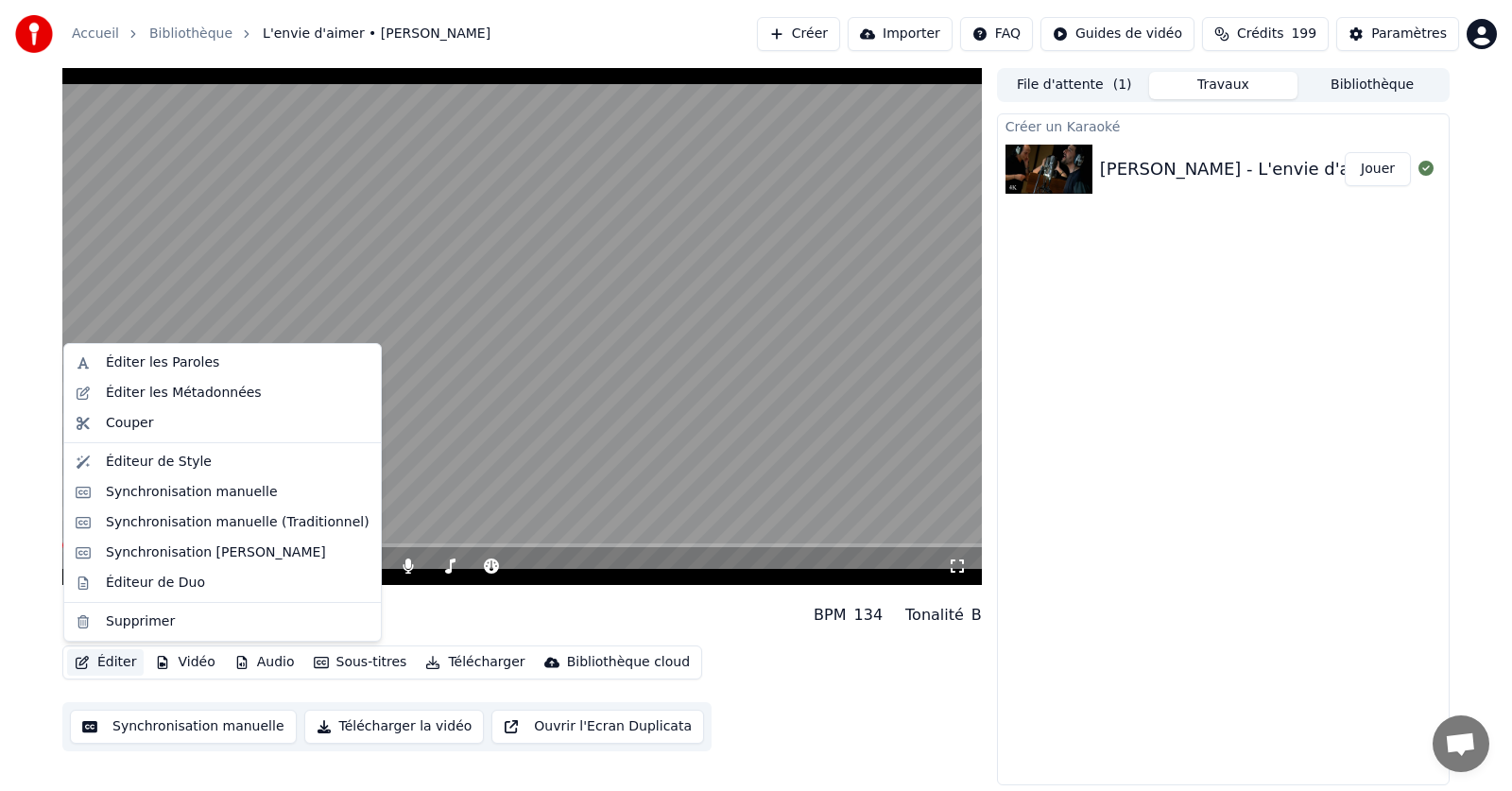
click at [109, 663] on button "Éditer" at bounding box center [105, 663] width 77 height 27
click at [173, 365] on div "Éditer les Paroles" at bounding box center [162, 363] width 113 height 19
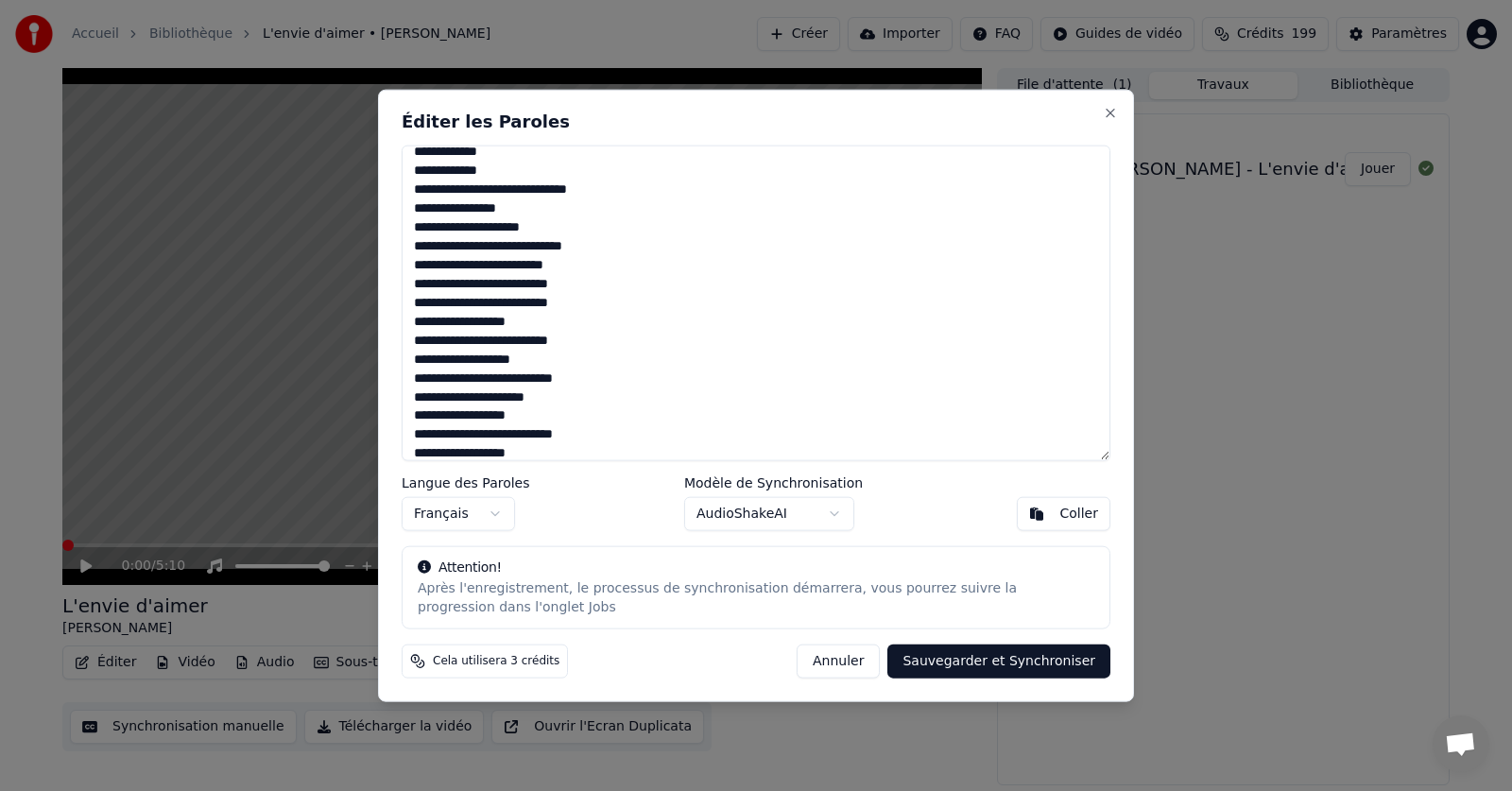
scroll to position [1060, 0]
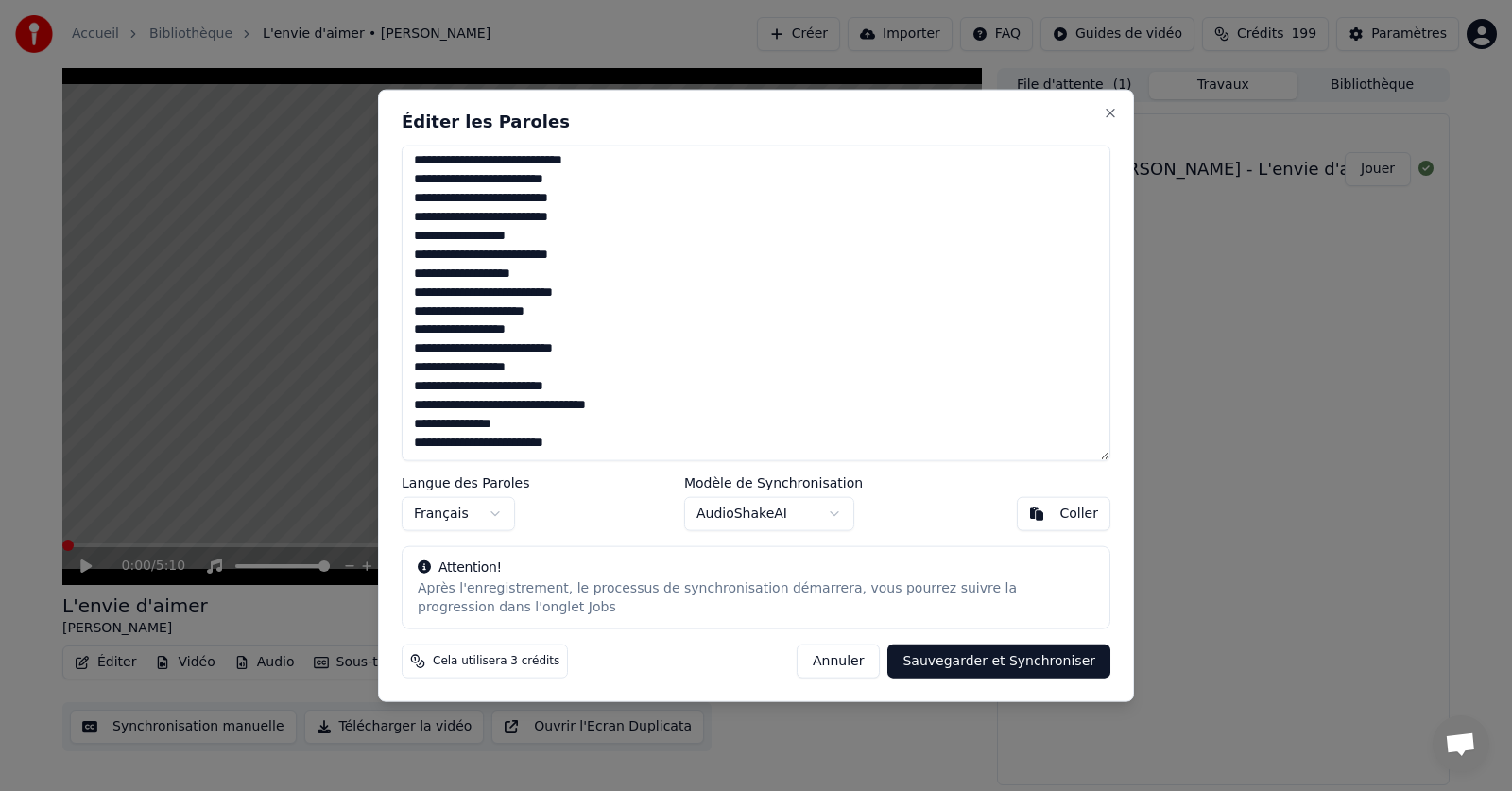
drag, startPoint x: 413, startPoint y: 159, endPoint x: 560, endPoint y: 456, distance: 331.4
click at [547, 454] on textarea at bounding box center [756, 303] width 709 height 316
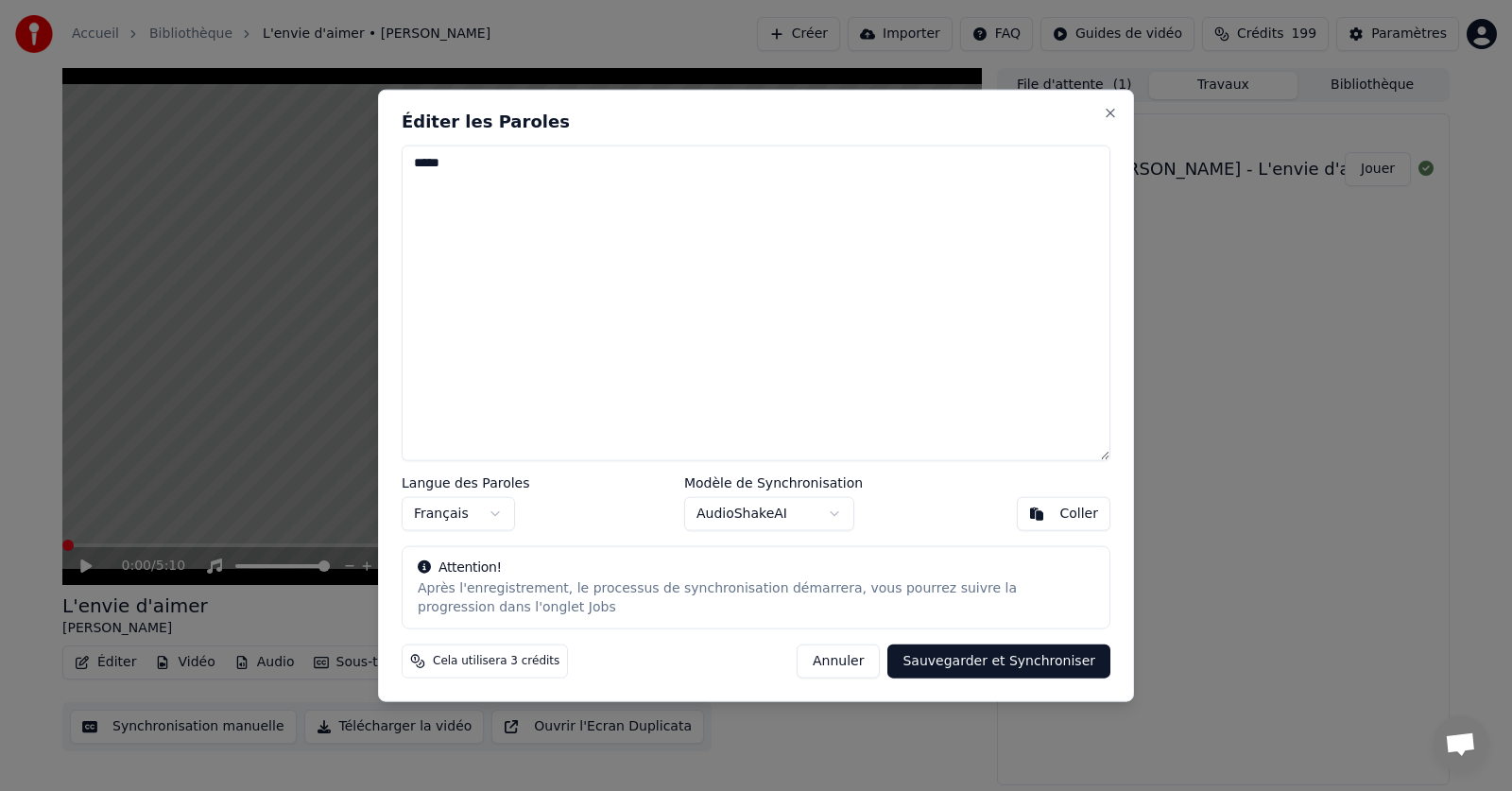
scroll to position [0, 0]
type textarea "*"
click at [1087, 512] on div "Coller" at bounding box center [1079, 514] width 38 height 19
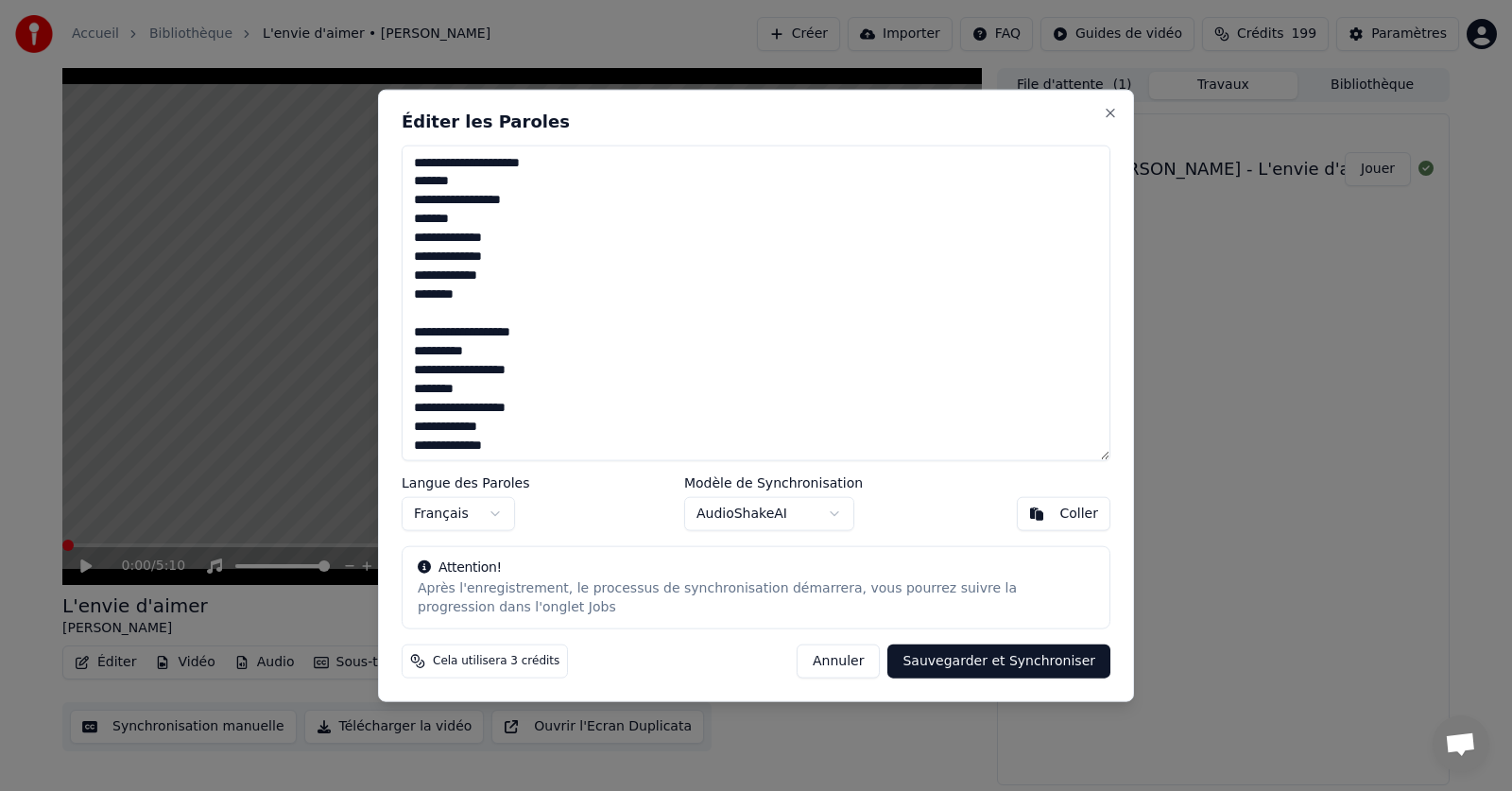
click at [997, 663] on button "Sauvegarder et Synchroniser" at bounding box center [999, 661] width 223 height 34
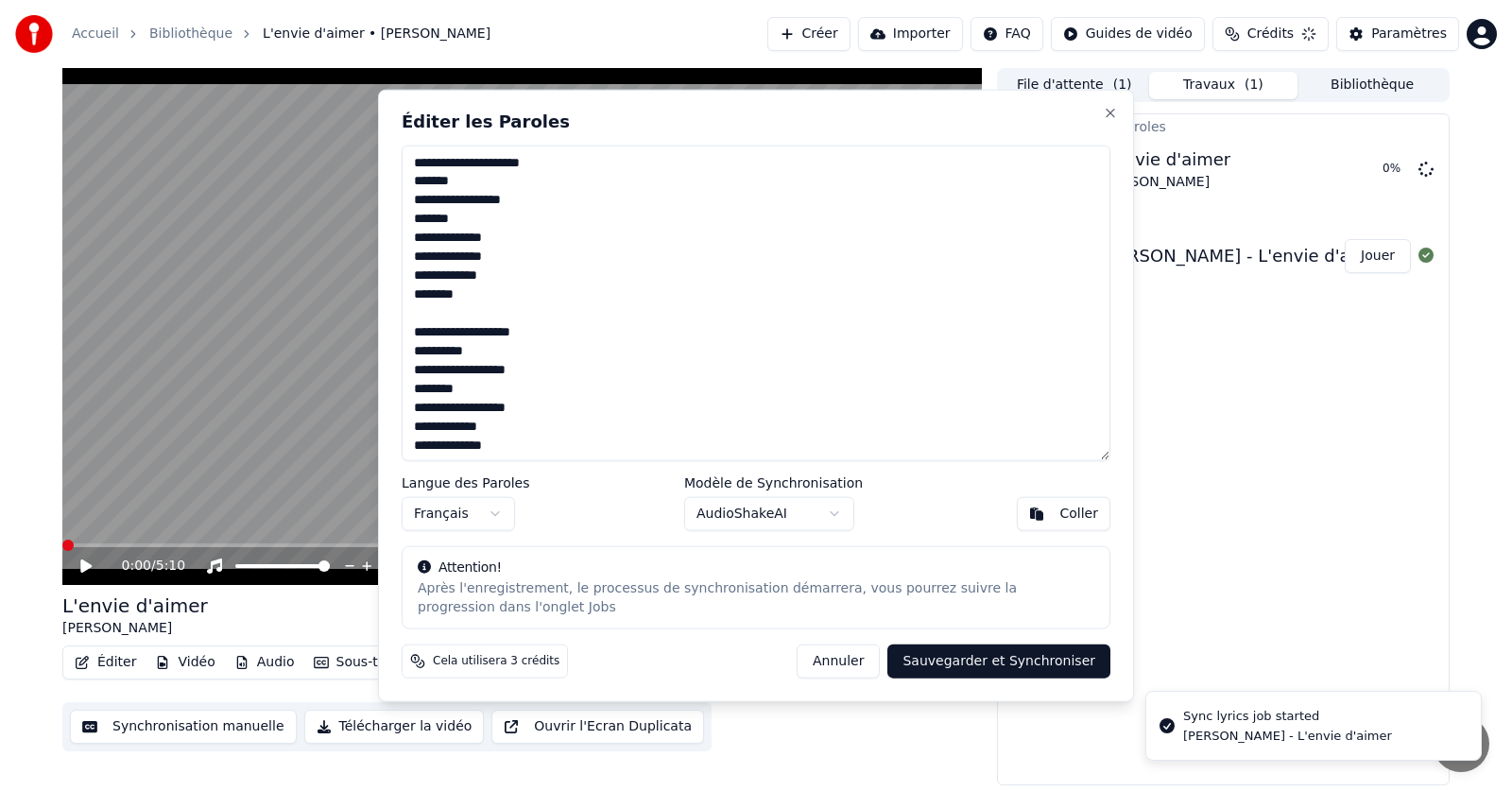
type textarea "**********"
